Goal: Task Accomplishment & Management: Complete application form

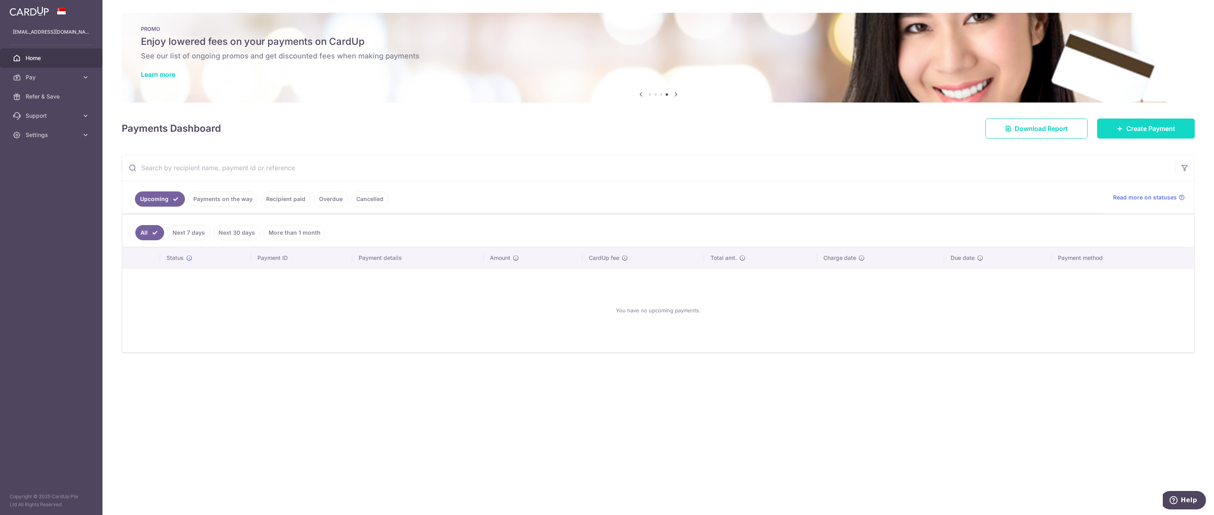
click at [1128, 133] on link "Create Payment" at bounding box center [1146, 128] width 98 height 20
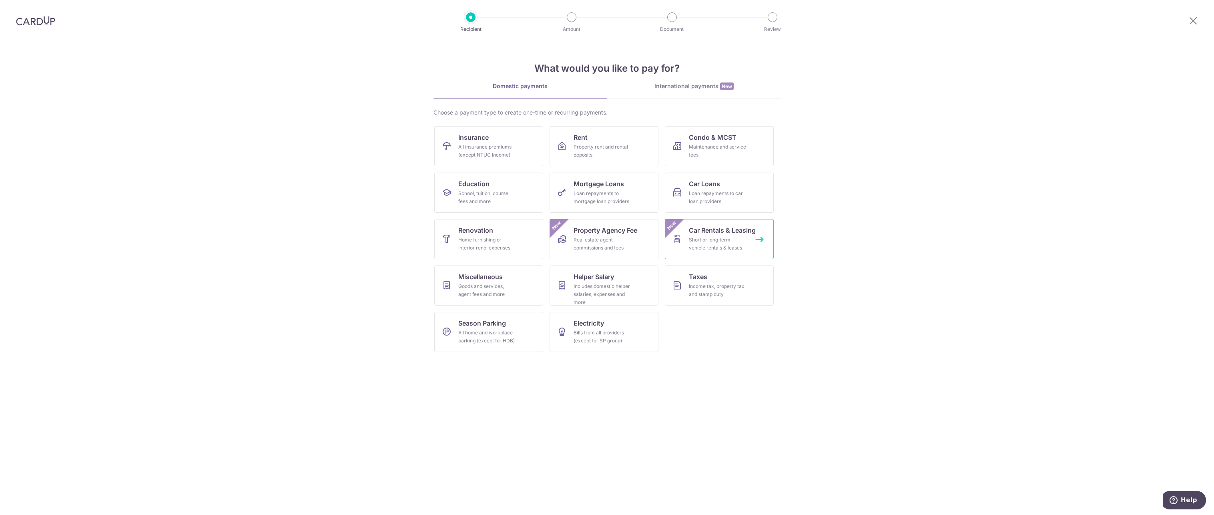
click at [722, 233] on span "Car Rentals & Leasing" at bounding box center [722, 230] width 67 height 10
